Goal: Find specific page/section: Find specific page/section

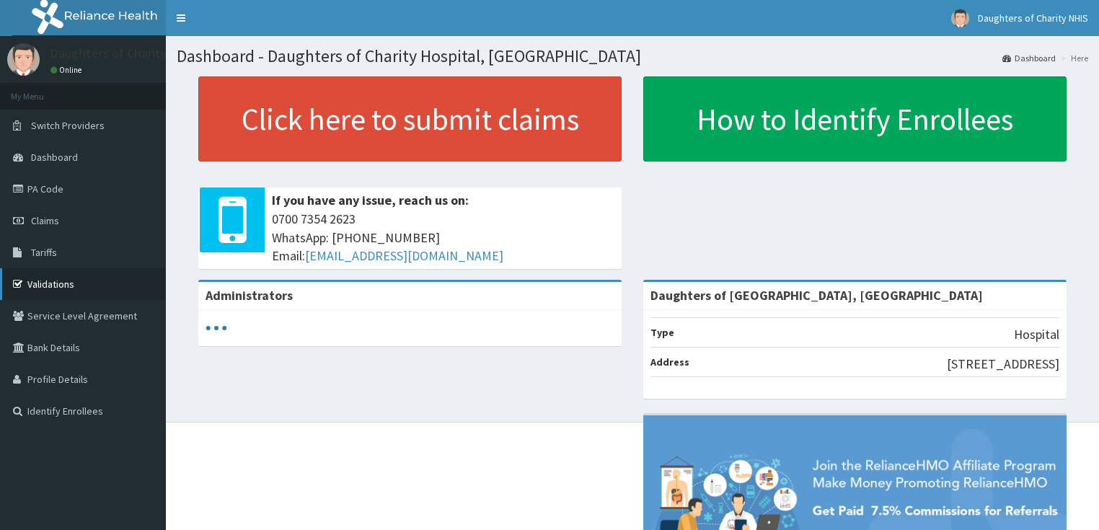
click at [87, 283] on link "Validations" at bounding box center [83, 284] width 166 height 32
